Goal: Find specific page/section: Find specific page/section

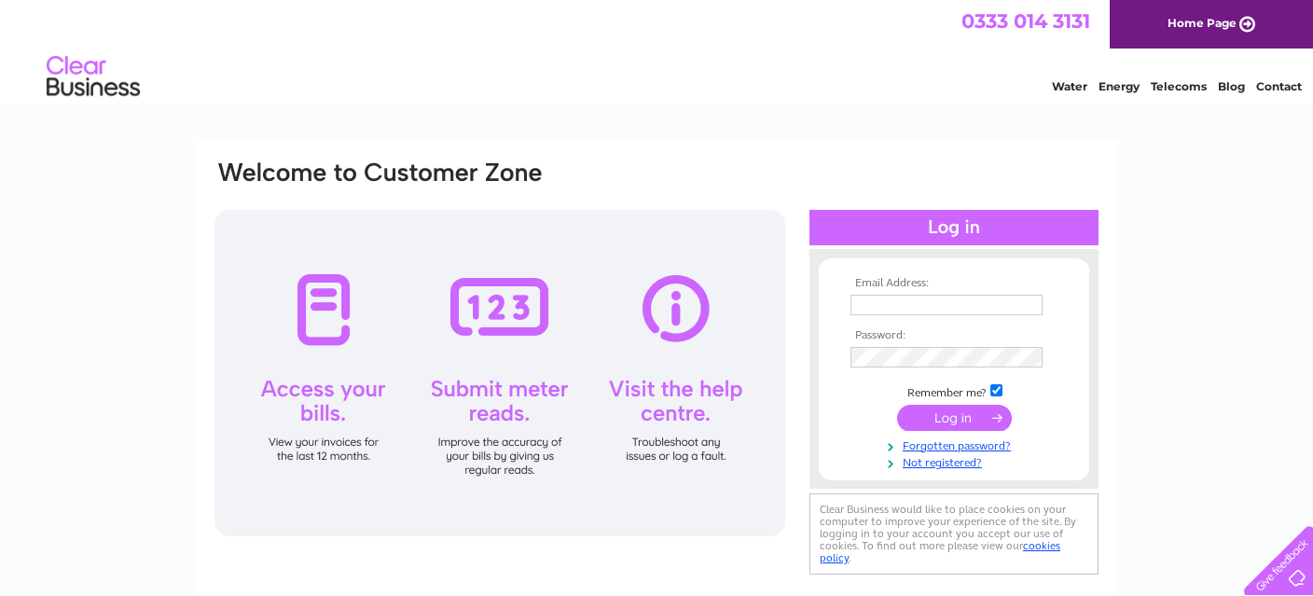
type input "mickhopkin@hotmail.com"
click at [915, 413] on input "submit" at bounding box center [954, 418] width 115 height 26
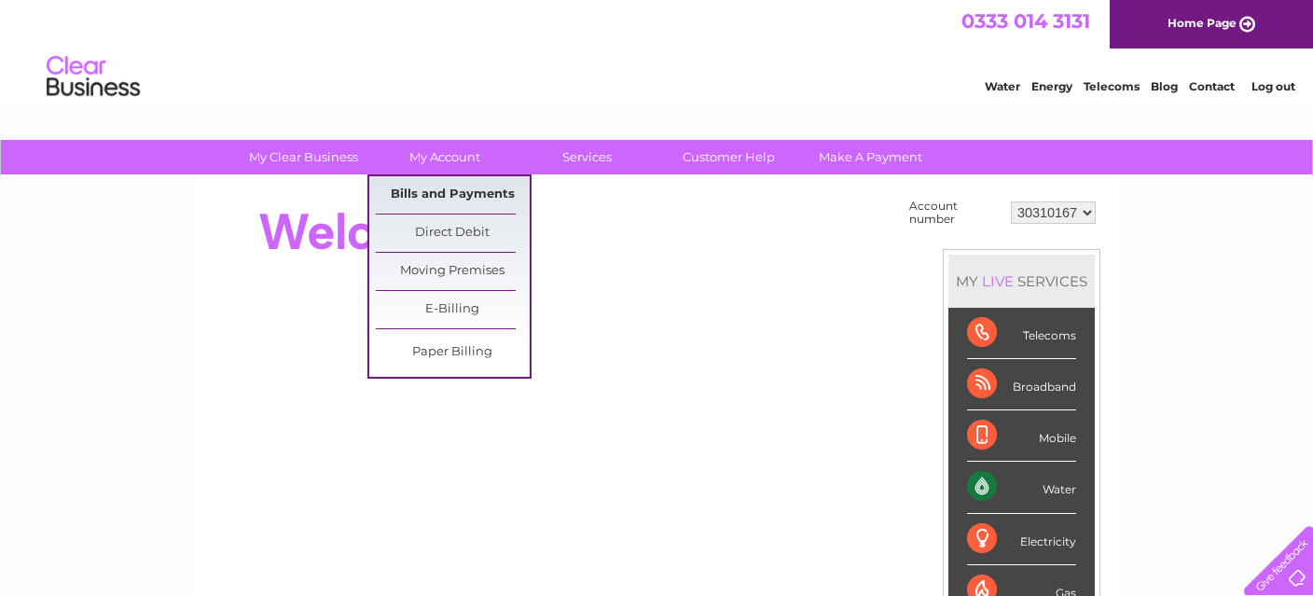
click at [428, 189] on link "Bills and Payments" at bounding box center [453, 194] width 154 height 37
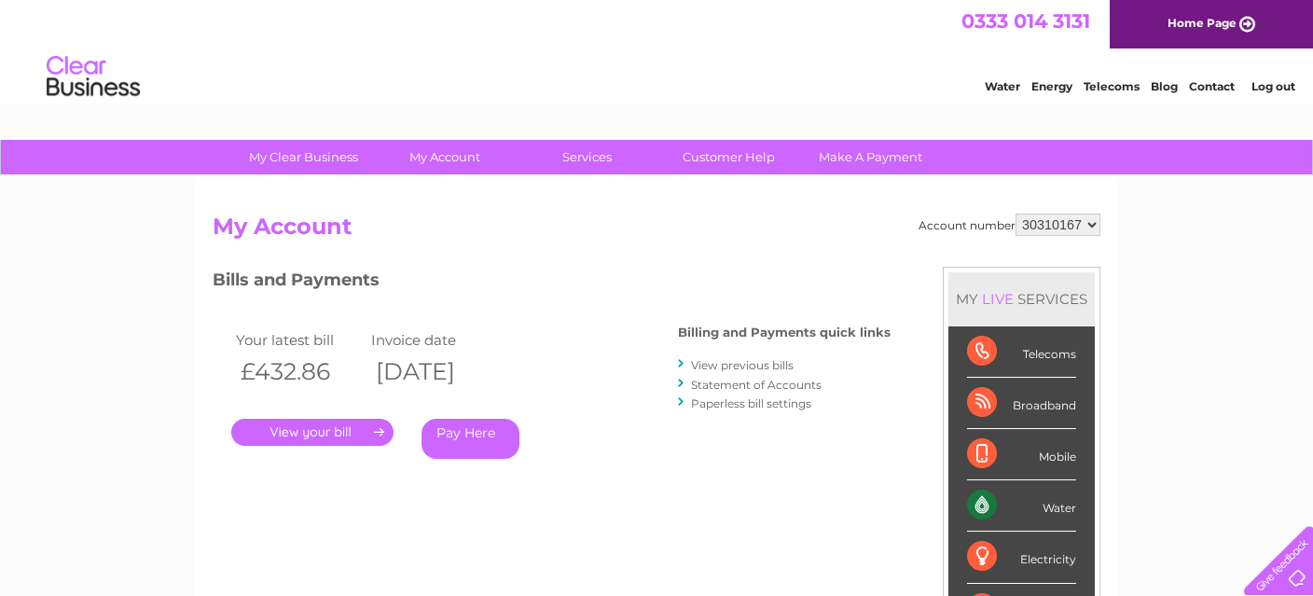
click at [353, 435] on link "." at bounding box center [312, 432] width 162 height 27
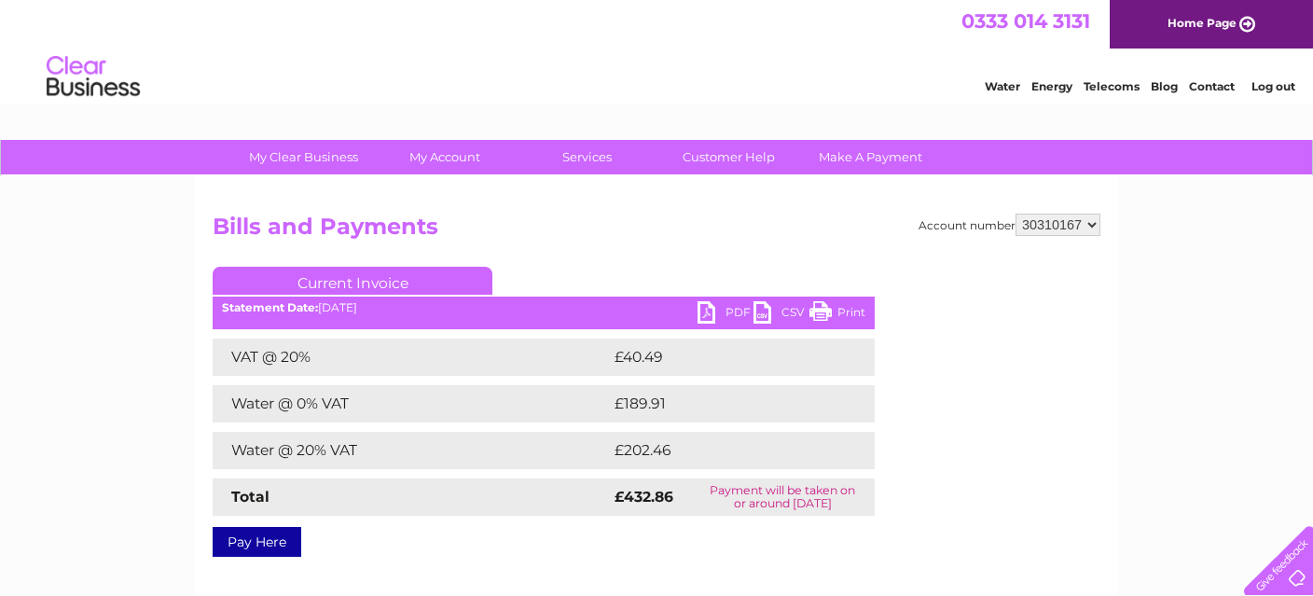
click at [724, 304] on link "PDF" at bounding box center [726, 314] width 56 height 27
